Goal: Transaction & Acquisition: Subscribe to service/newsletter

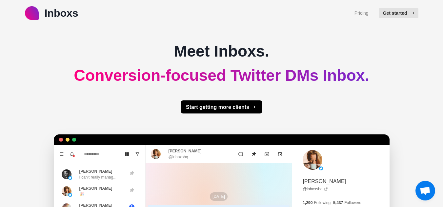
click at [391, 12] on button "Get started" at bounding box center [398, 13] width 39 height 10
click at [368, 16] on link "Pricing" at bounding box center [361, 13] width 14 height 7
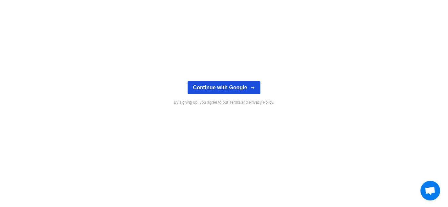
click at [237, 88] on button "Continue with Google" at bounding box center [223, 87] width 72 height 13
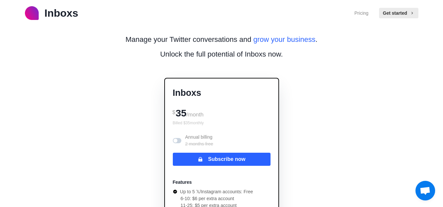
scroll to position [66, 0]
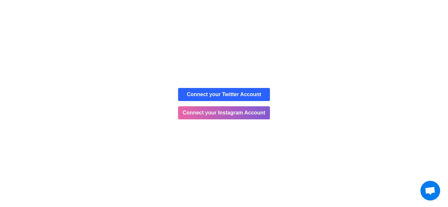
click at [1, 53] on div "We'd like to show you notifications for the latest news and updates. Allow Canc…" at bounding box center [224, 29] width 448 height 58
